Goal: Check status

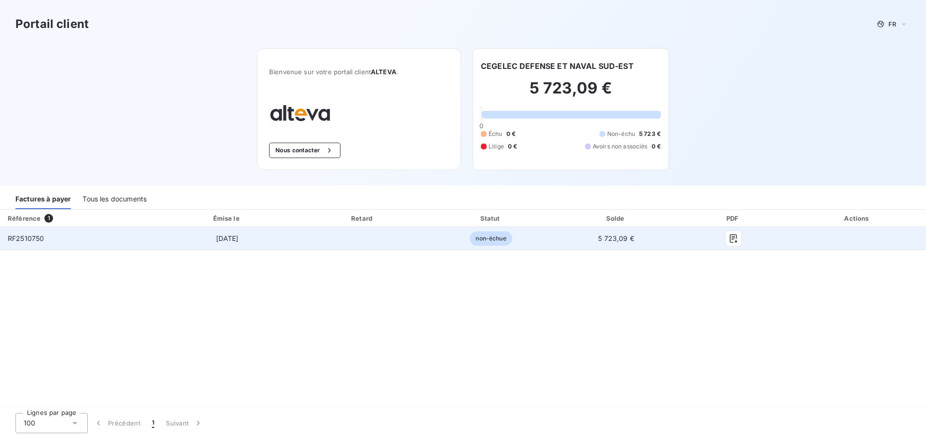
click at [46, 241] on td "RF2510750" at bounding box center [78, 238] width 157 height 23
click at [47, 240] on td "RF2510750" at bounding box center [78, 238] width 157 height 23
click at [194, 243] on td "[DATE]" at bounding box center [227, 238] width 141 height 23
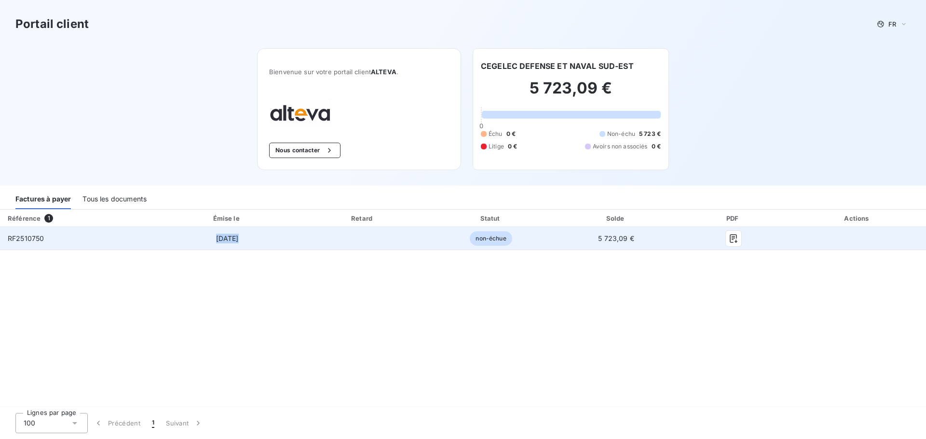
drag, startPoint x: 194, startPoint y: 243, endPoint x: 395, endPoint y: 237, distance: 201.6
click at [194, 242] on td "[DATE]" at bounding box center [227, 238] width 141 height 23
click at [729, 239] on icon "button" at bounding box center [732, 238] width 7 height 9
